Goal: Check status: Check status

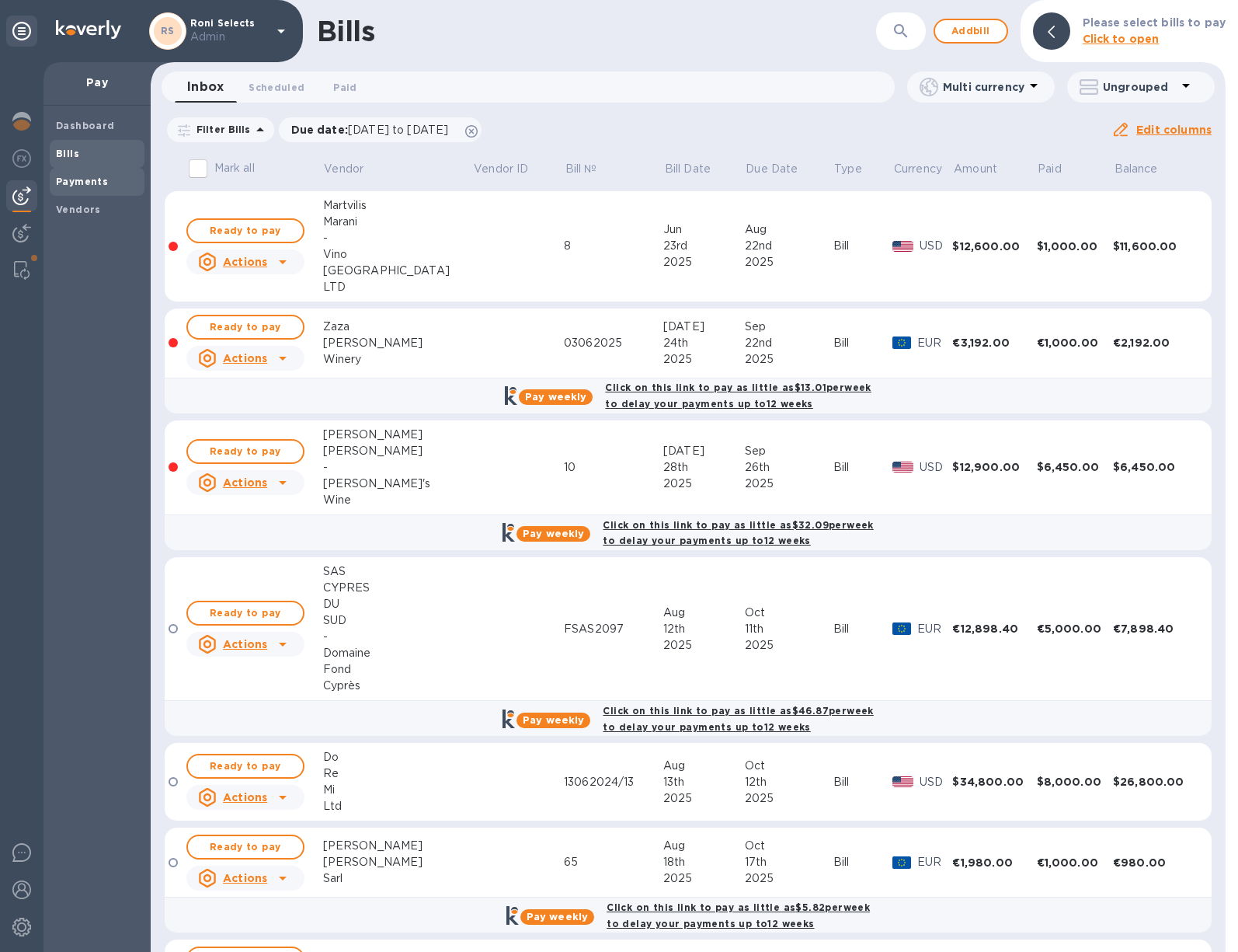
click at [104, 188] on span "Payments" at bounding box center [97, 181] width 82 height 16
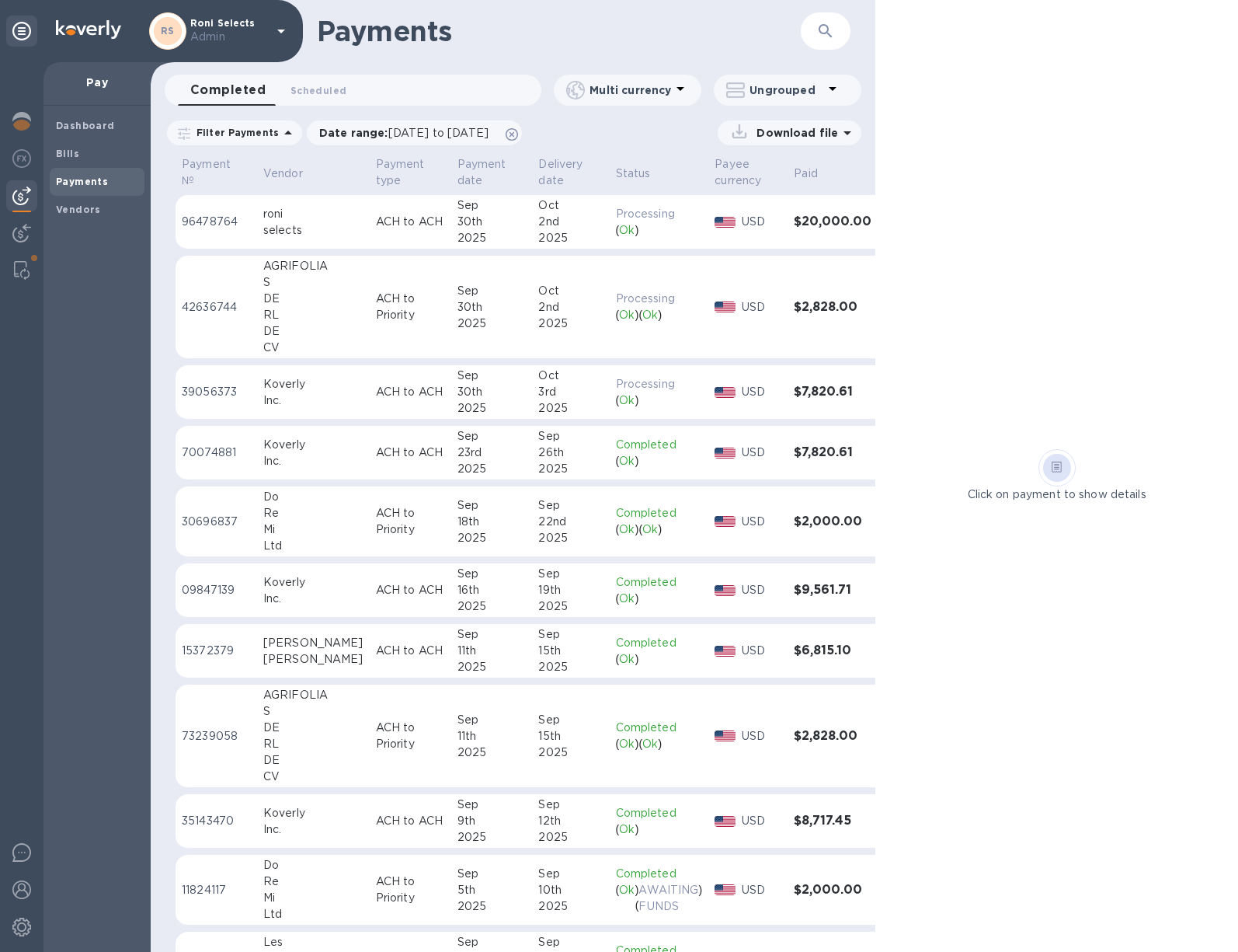
click at [532, 208] on td "[DATE]" at bounding box center [570, 221] width 77 height 55
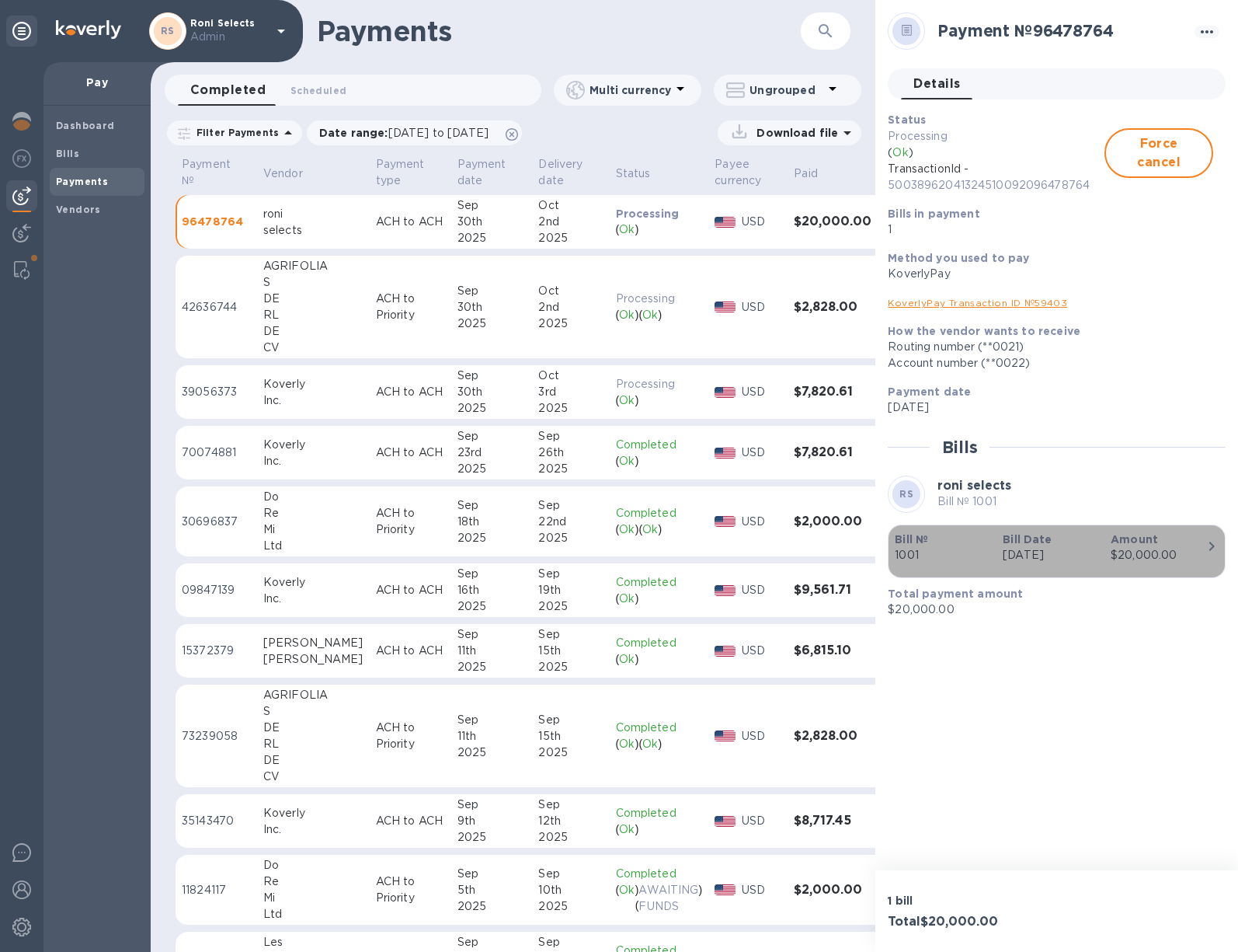
click at [976, 549] on p "1001" at bounding box center [943, 554] width 96 height 16
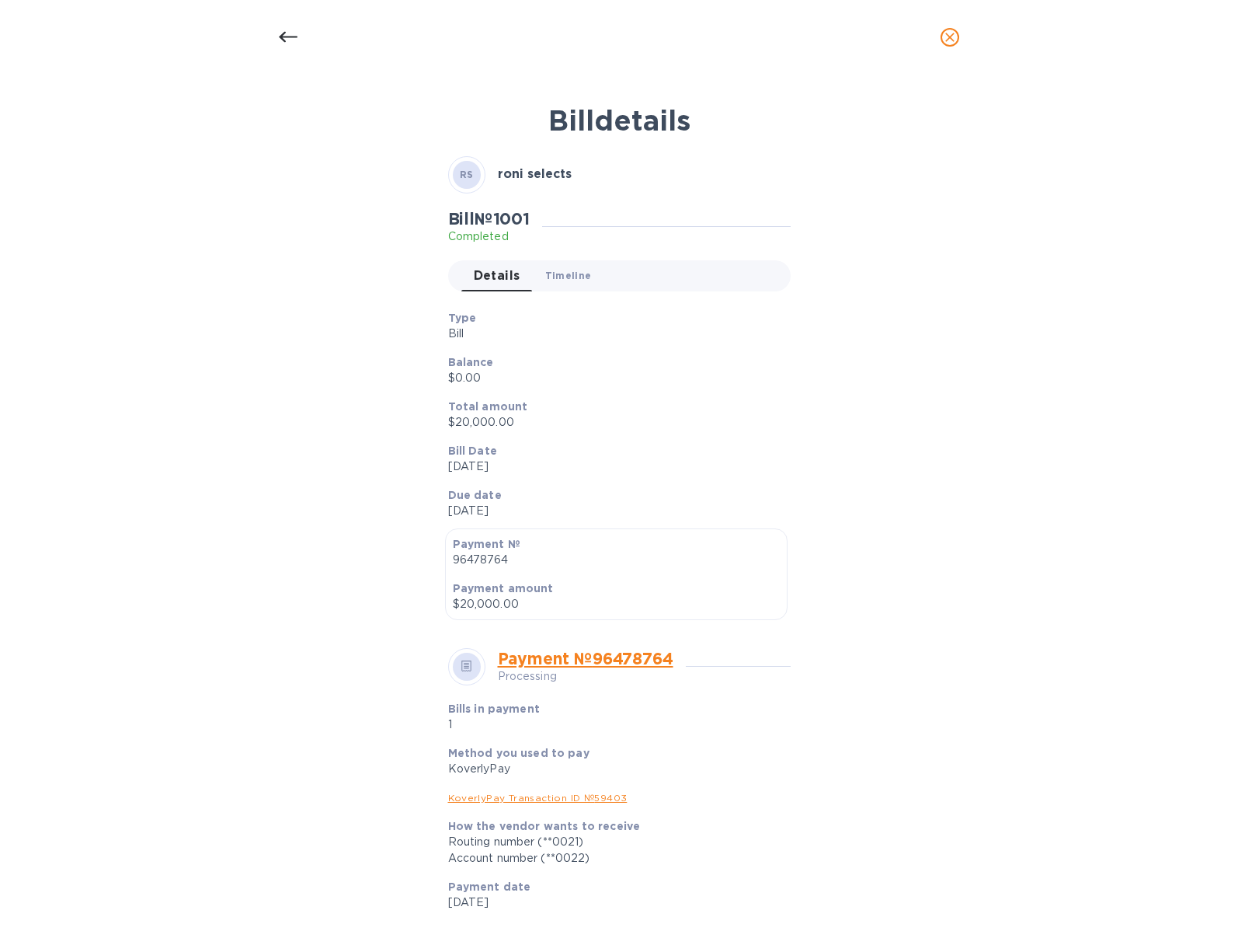
click at [560, 273] on span "Timeline 0" at bounding box center [569, 275] width 47 height 16
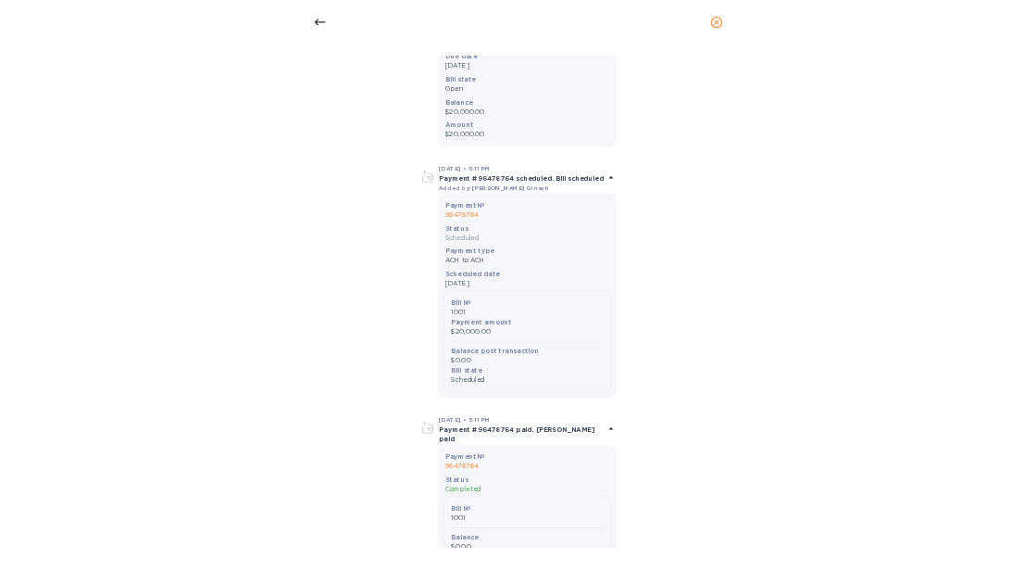
scroll to position [544, 0]
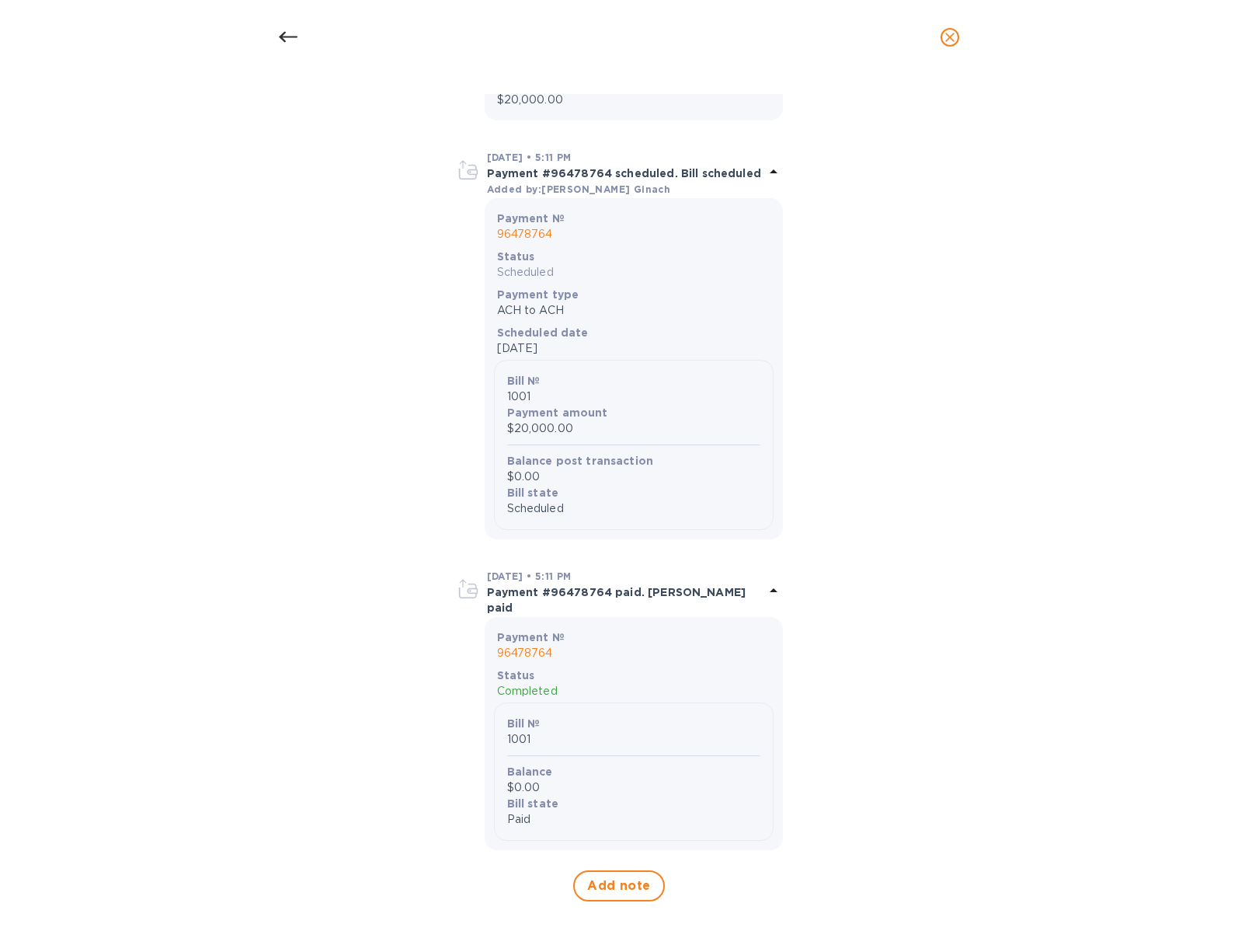
click at [279, 41] on icon at bounding box center [289, 37] width 18 height 18
